Goal: Check status: Check status

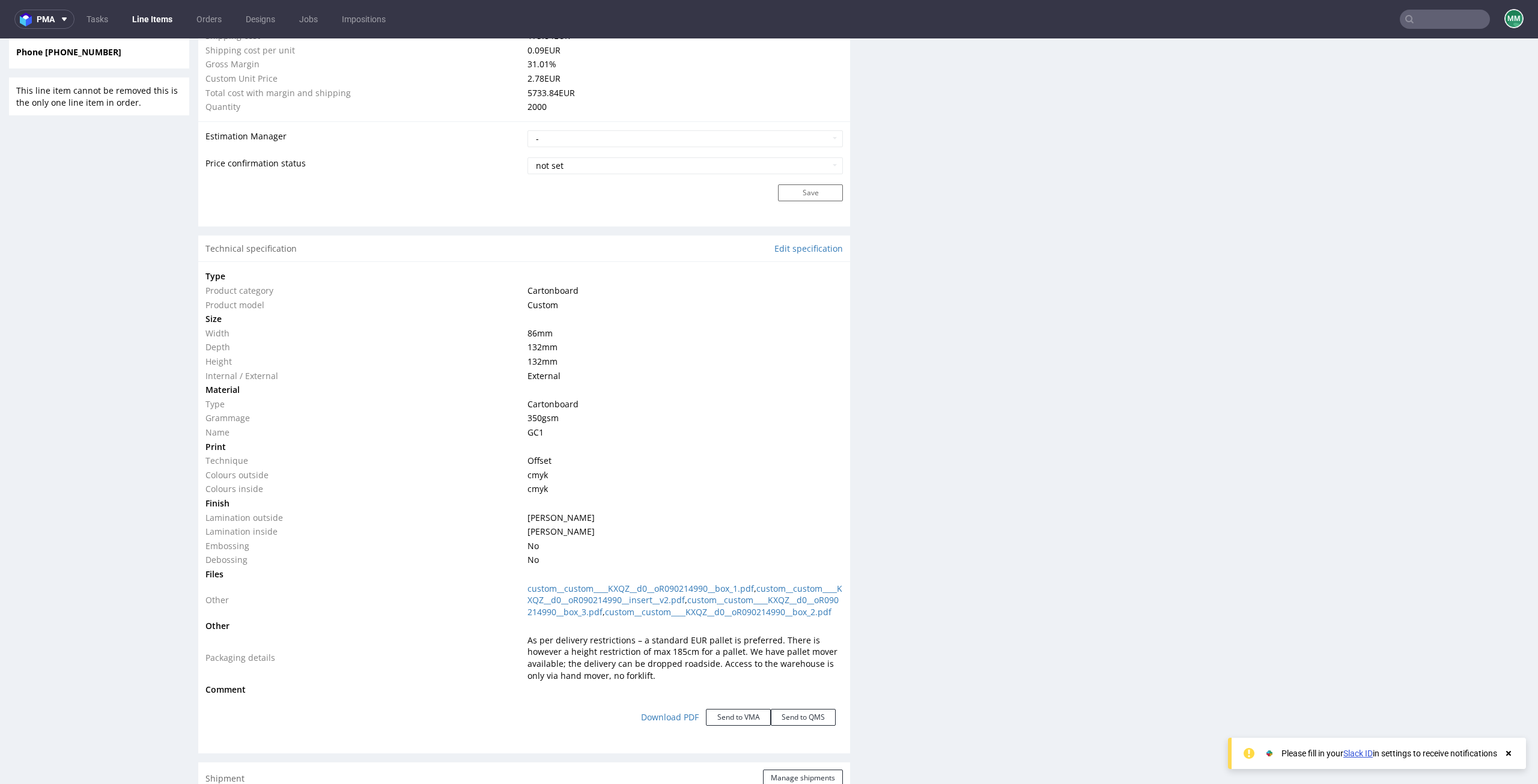
scroll to position [1142, 0]
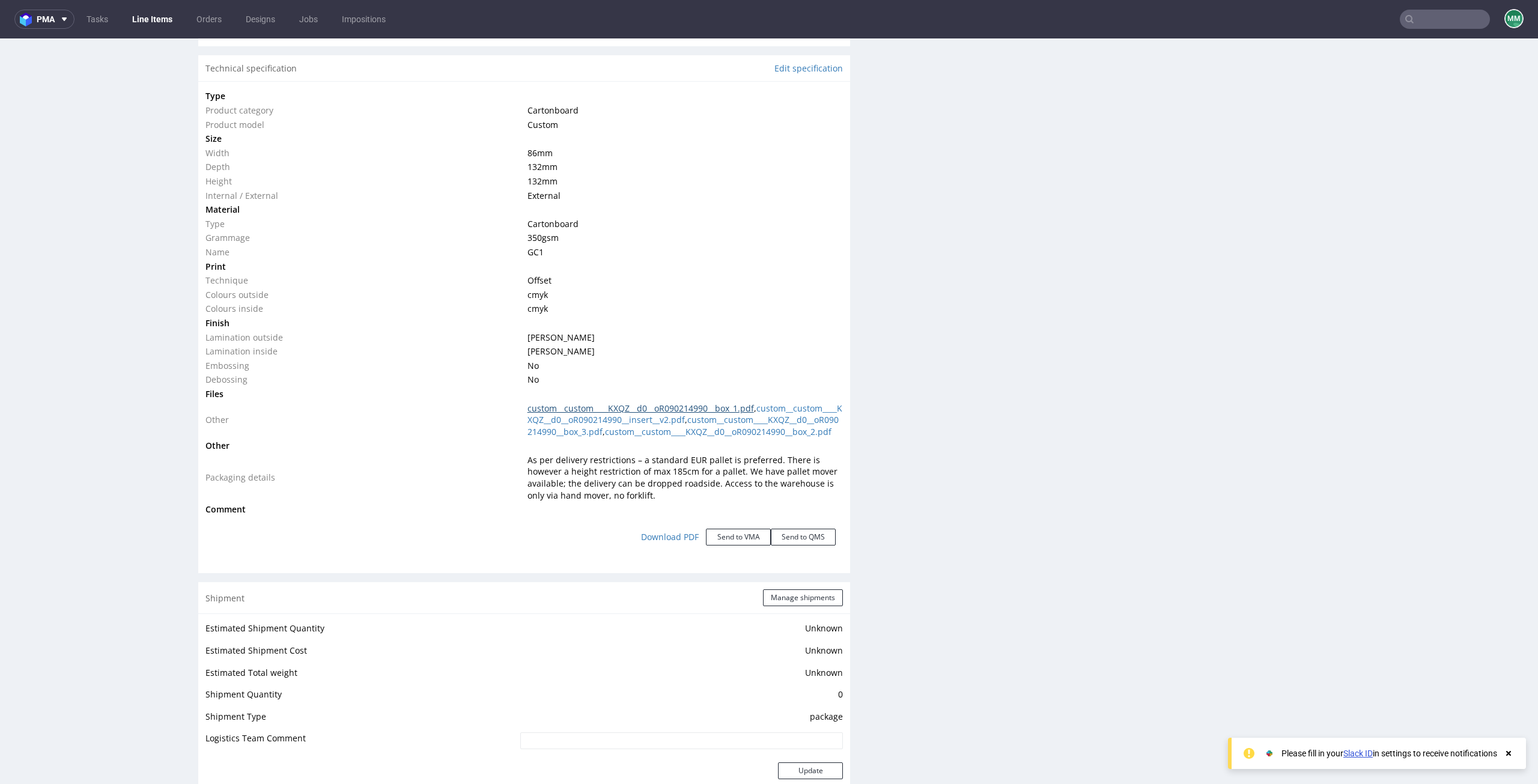
click at [608, 403] on link "custom__custom____KXQZ__d0__oR090214990__box_1.pdf" at bounding box center [641, 408] width 227 height 12
click at [566, 424] on link "custom__custom____KXQZ__d0__oR090214990__insert__v2.pdf" at bounding box center [685, 414] width 315 height 23
click at [560, 435] on link "custom__custom____KXQZ__d0__oR090214990__box_3.pdf" at bounding box center [683, 426] width 311 height 23
click at [605, 437] on link "custom__custom____KXQZ__d0__oR090214990__box_2.pdf" at bounding box center [718, 431] width 227 height 12
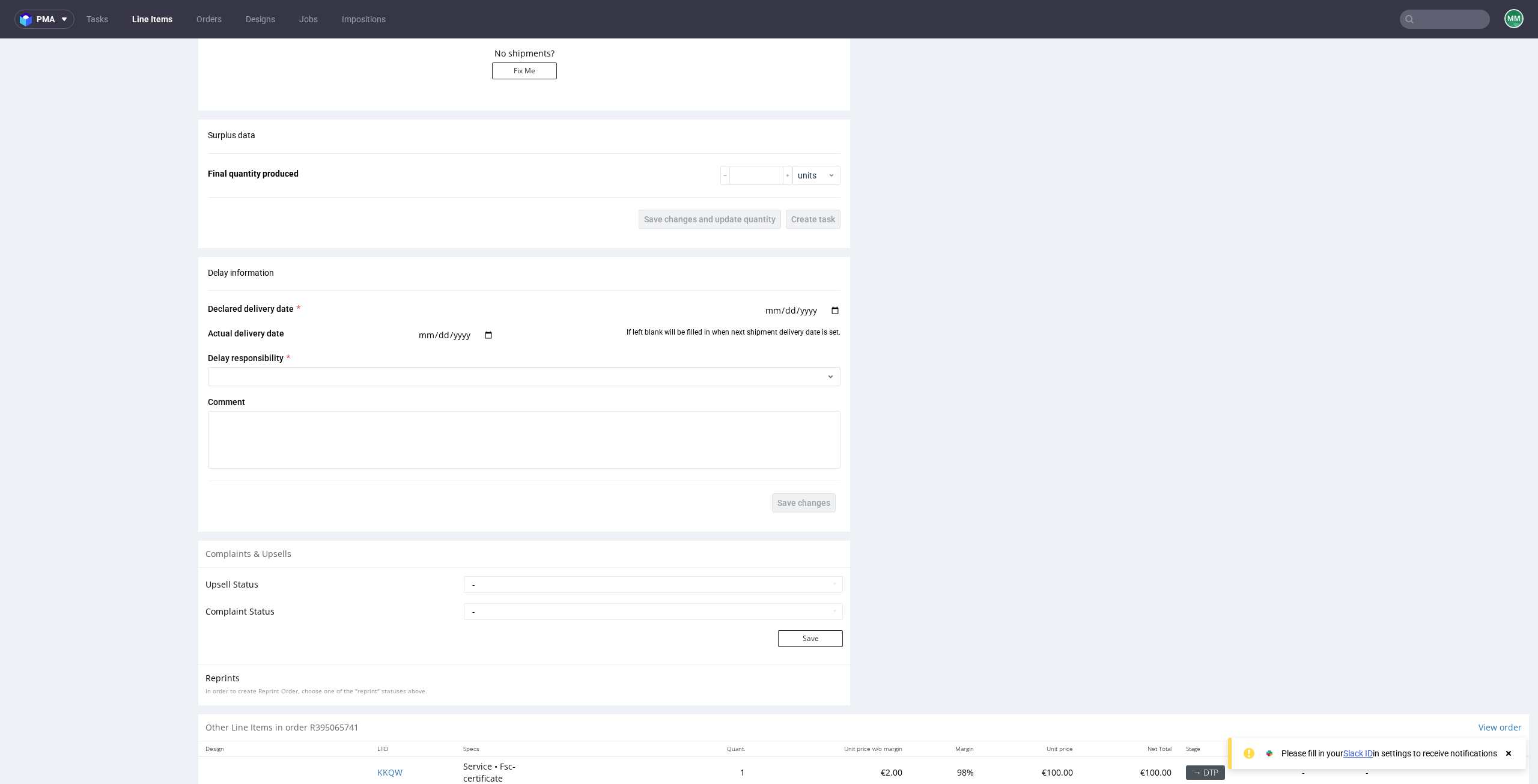
scroll to position [1924, 0]
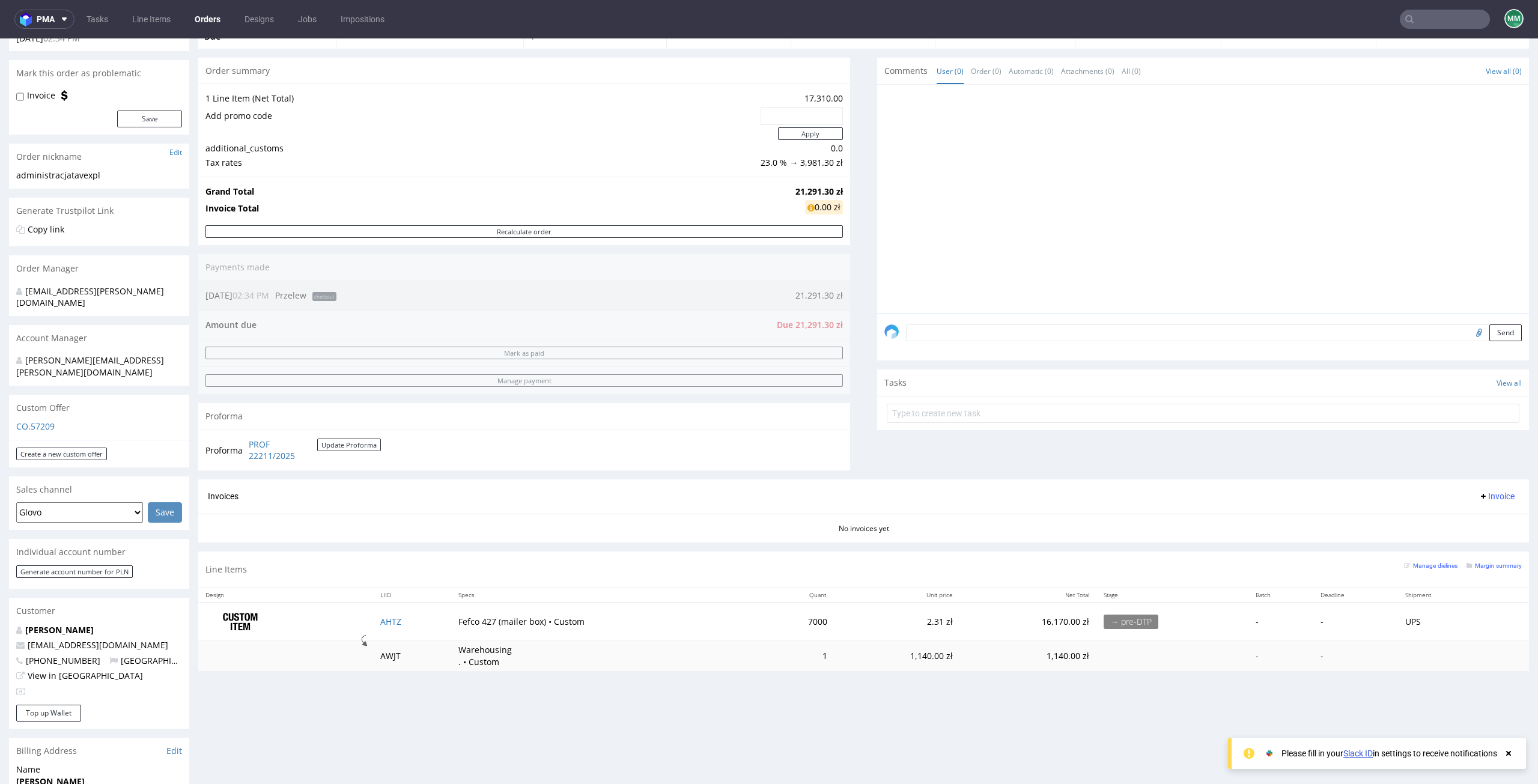
scroll to position [240, 0]
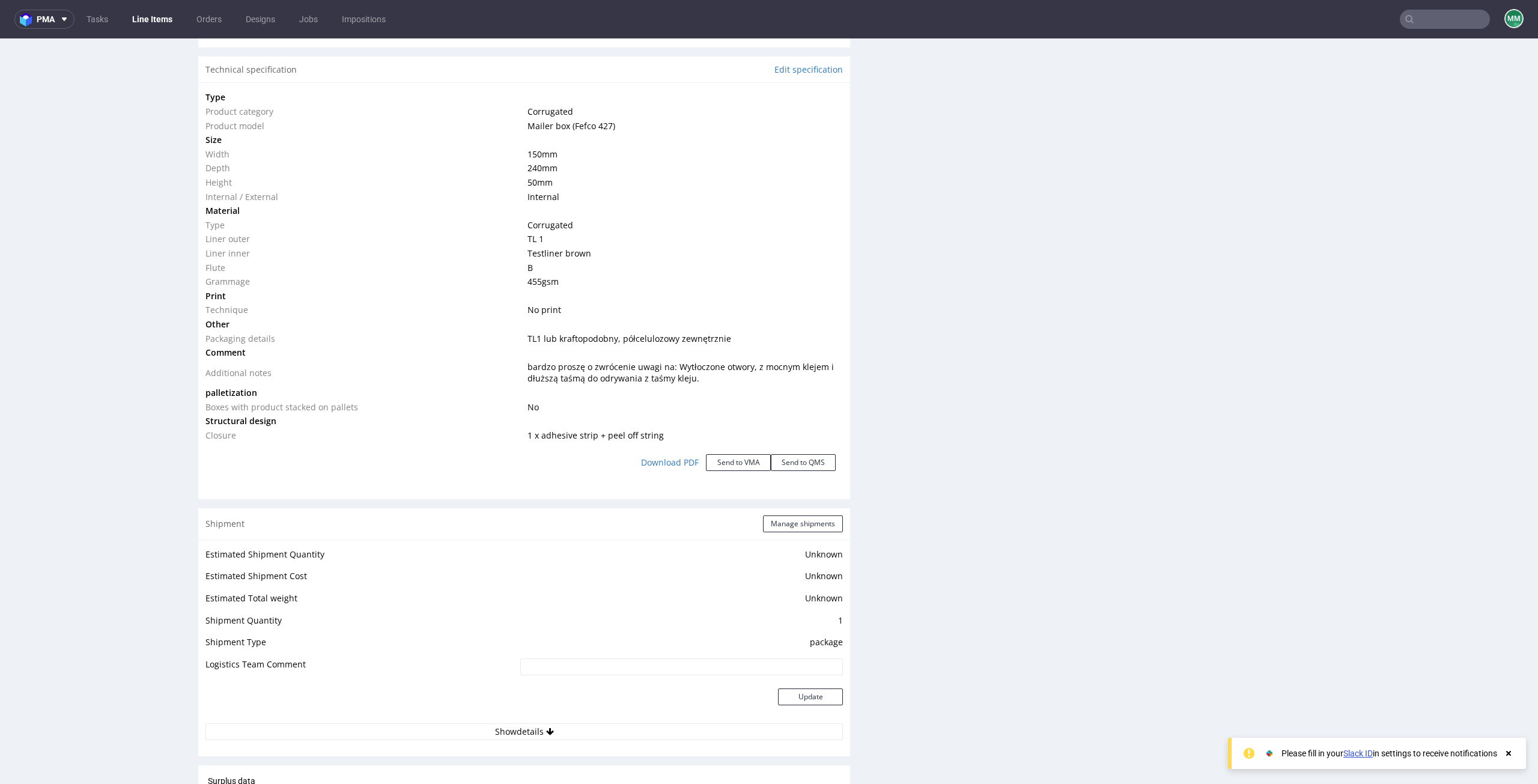
scroll to position [1142, 0]
